Goal: Navigation & Orientation: Find specific page/section

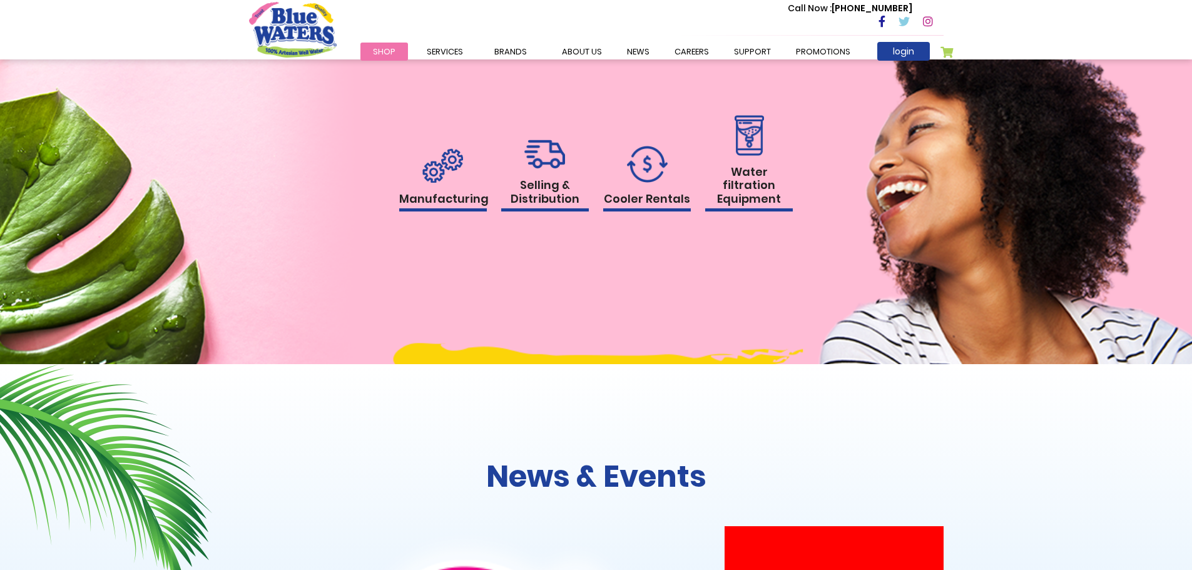
scroll to position [915, 0]
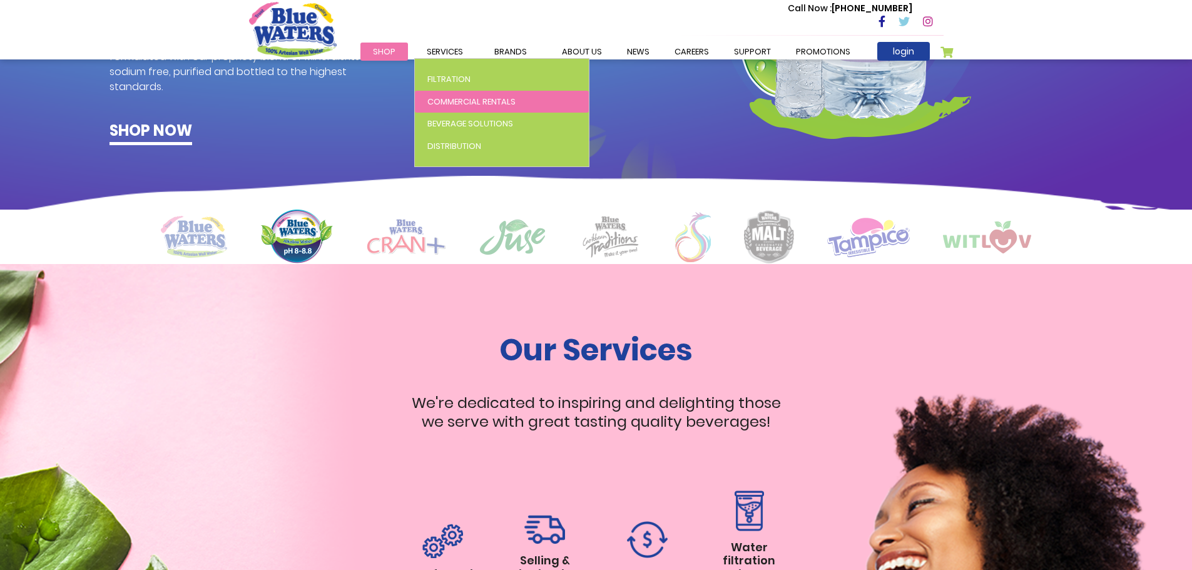
click at [455, 99] on span "Commercial Rentals" at bounding box center [471, 102] width 88 height 12
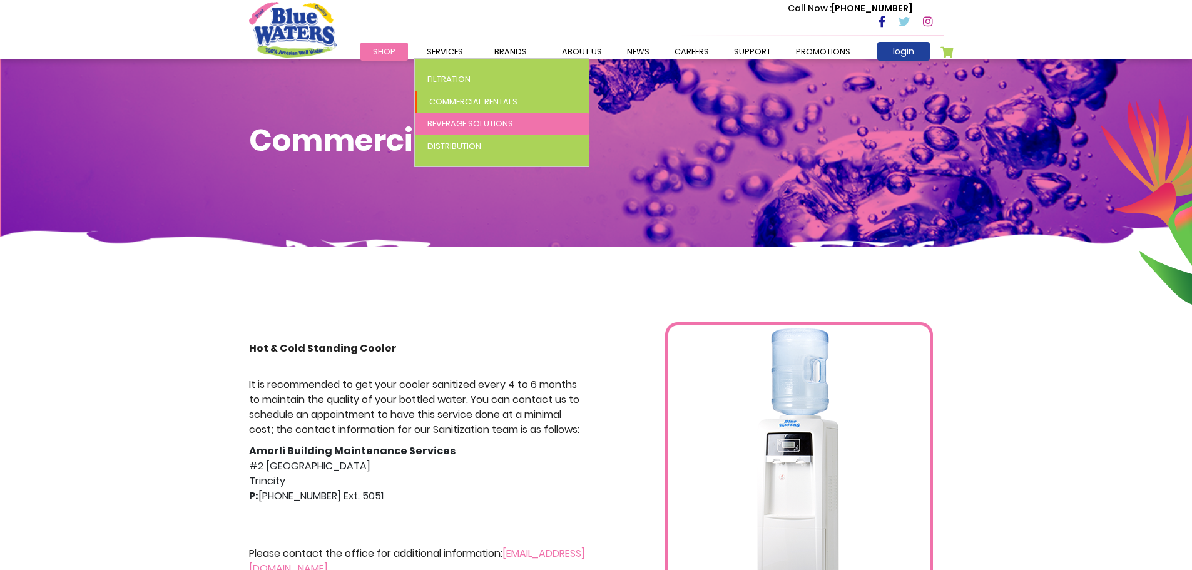
click at [462, 125] on span "Beverage Solutions" at bounding box center [470, 124] width 86 height 12
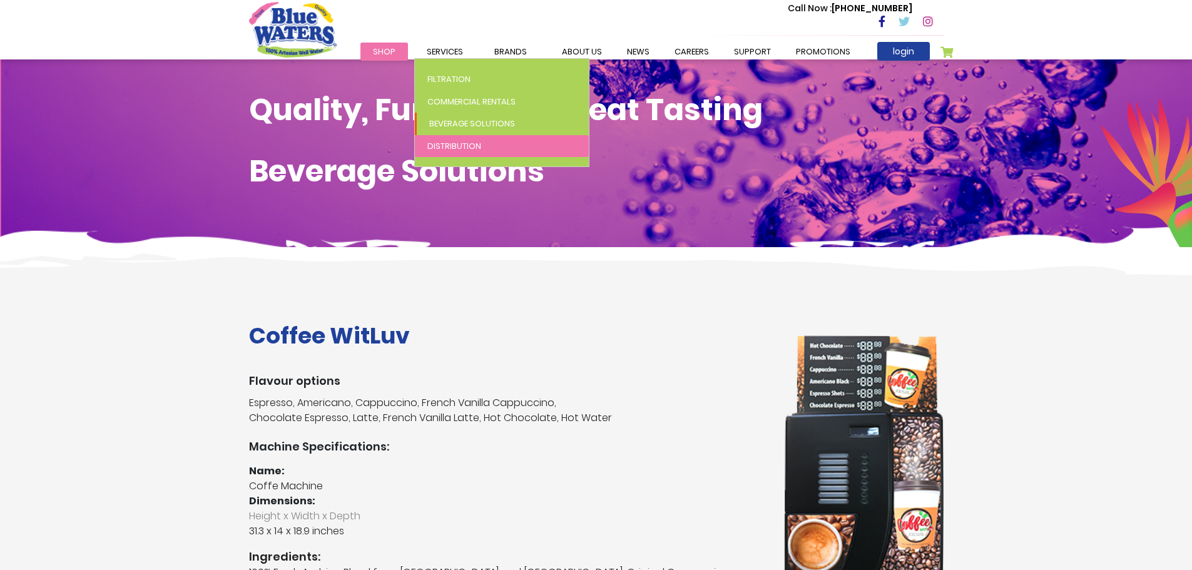
click at [469, 146] on span "Distribution" at bounding box center [454, 146] width 54 height 12
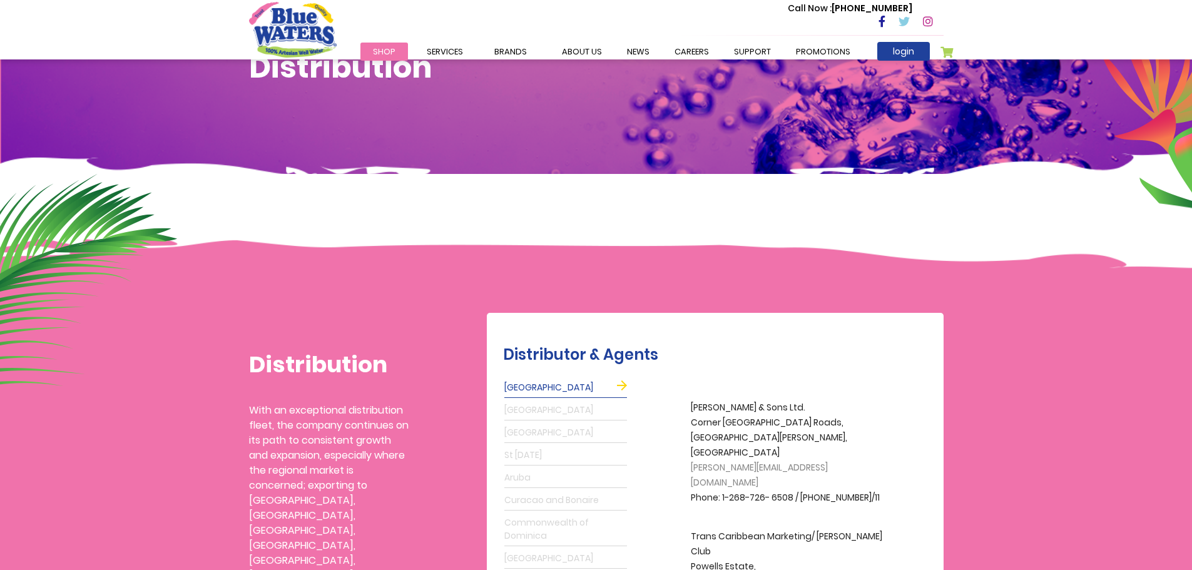
scroll to position [313, 0]
